Goal: Information Seeking & Learning: Learn about a topic

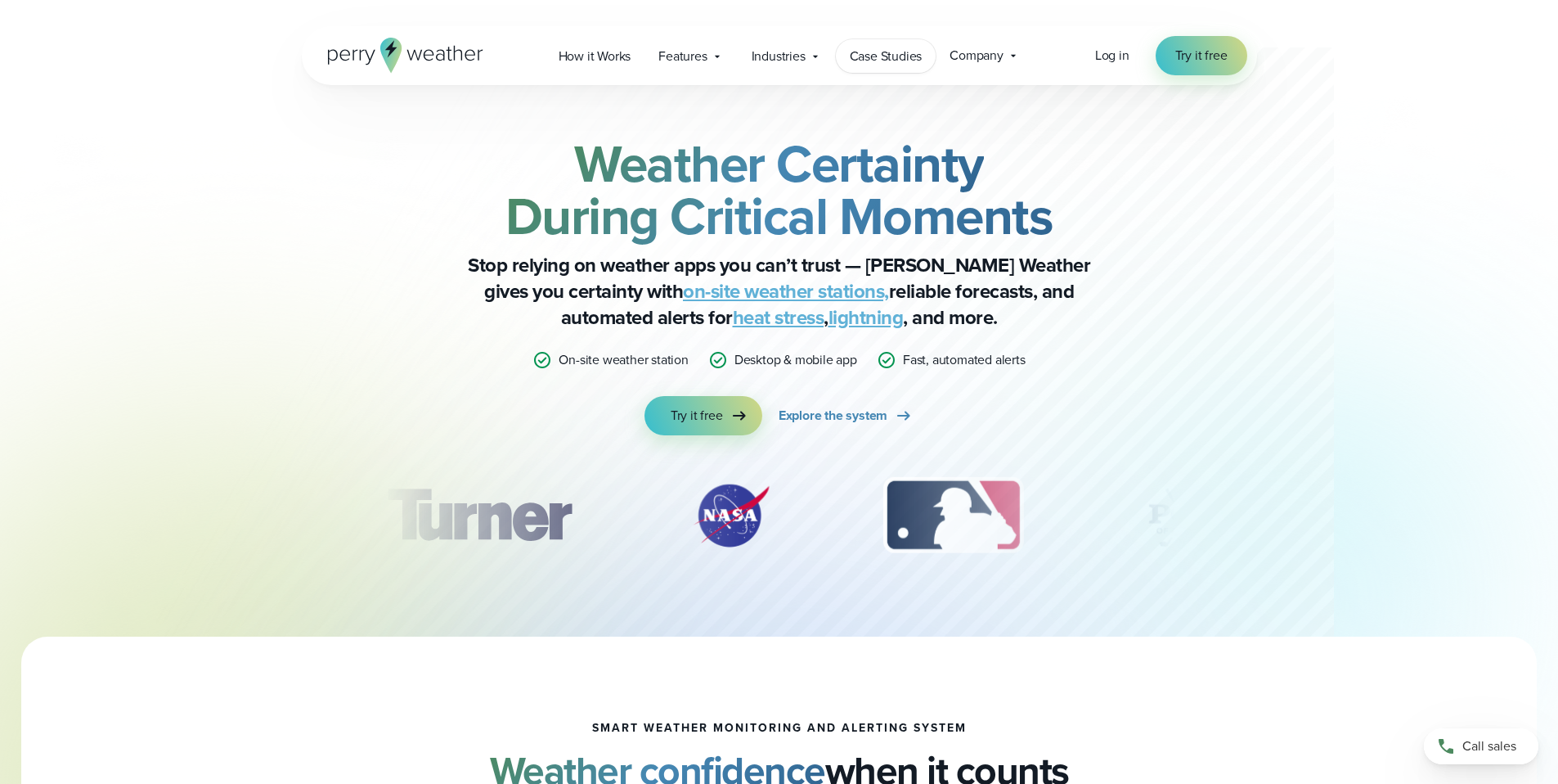
click at [886, 66] on link "Case Studies" at bounding box center [886, 56] width 100 height 33
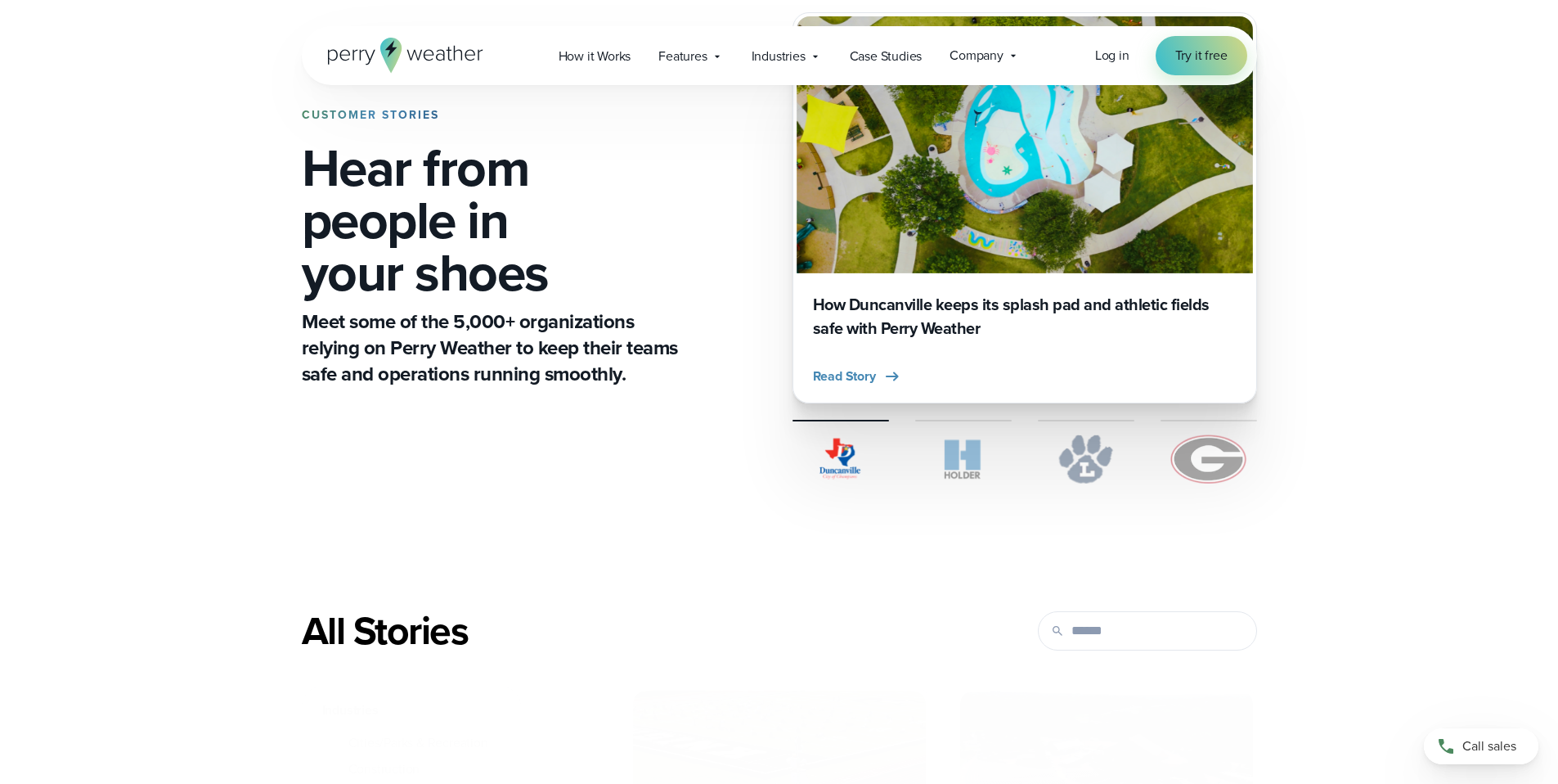
scroll to position [337, 0]
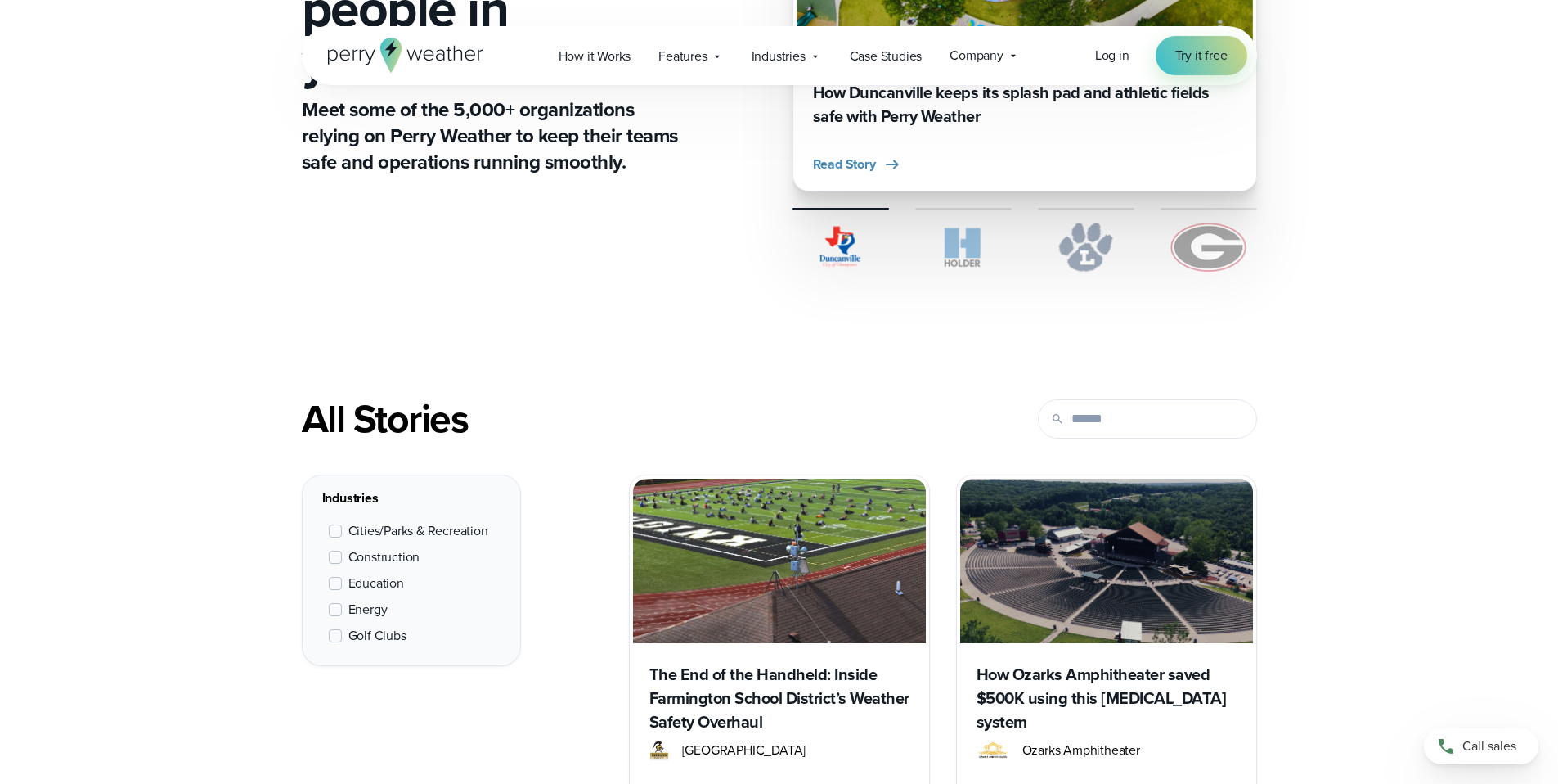
click at [392, 529] on span "Cities/Parks & Recreation" at bounding box center [418, 530] width 140 height 20
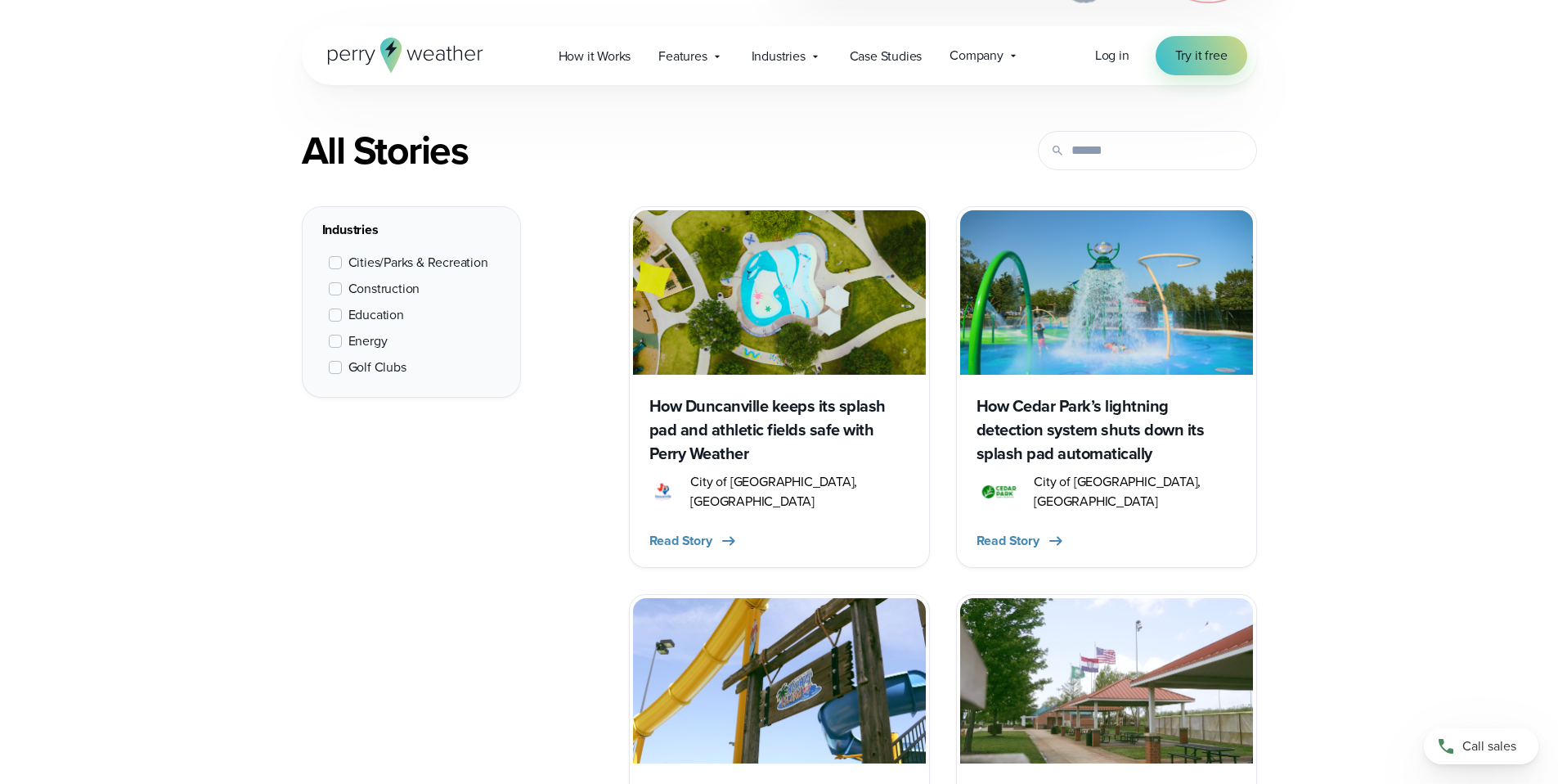
scroll to position [615, 0]
